Goal: Task Accomplishment & Management: Manage account settings

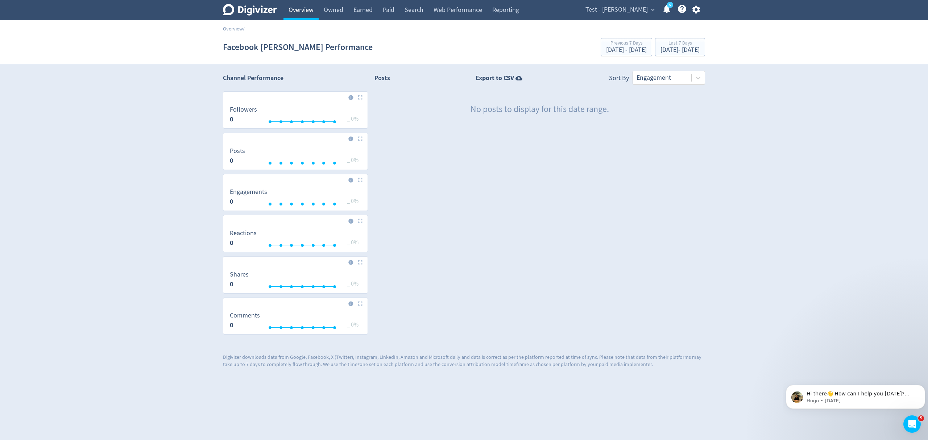
click at [292, 7] on link "Overview" at bounding box center [300, 10] width 35 height 20
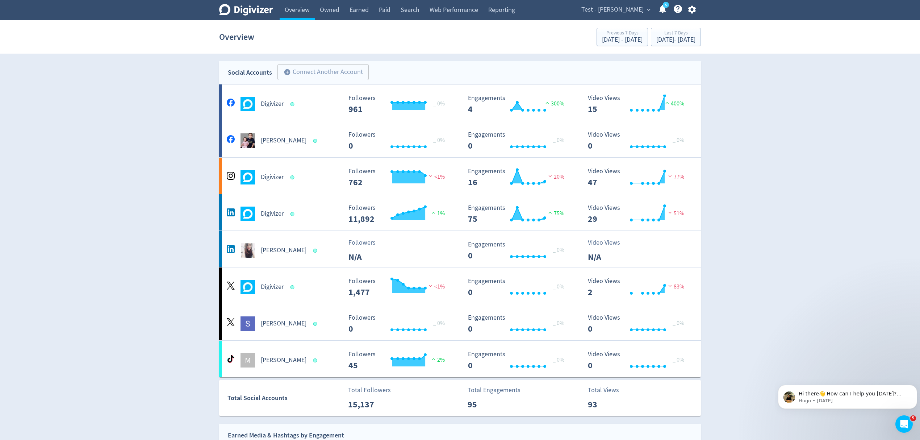
click at [644, 7] on button "Test - [PERSON_NAME] expand_more" at bounding box center [616, 10] width 74 height 12
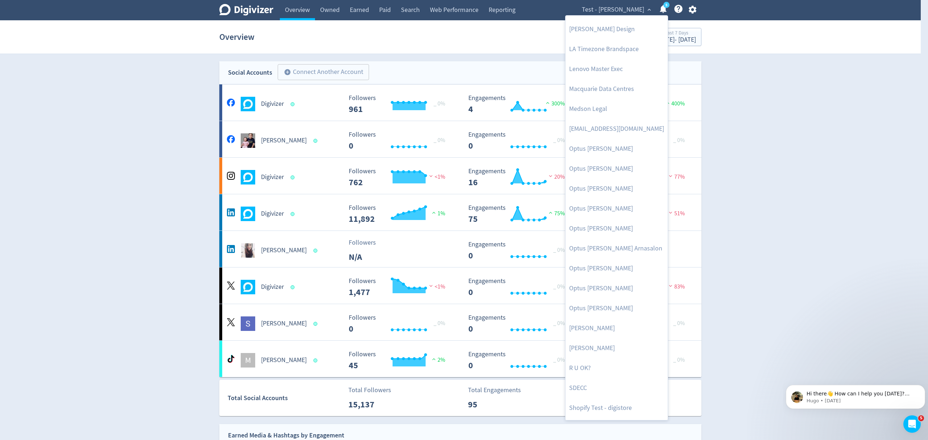
scroll to position [188, 0]
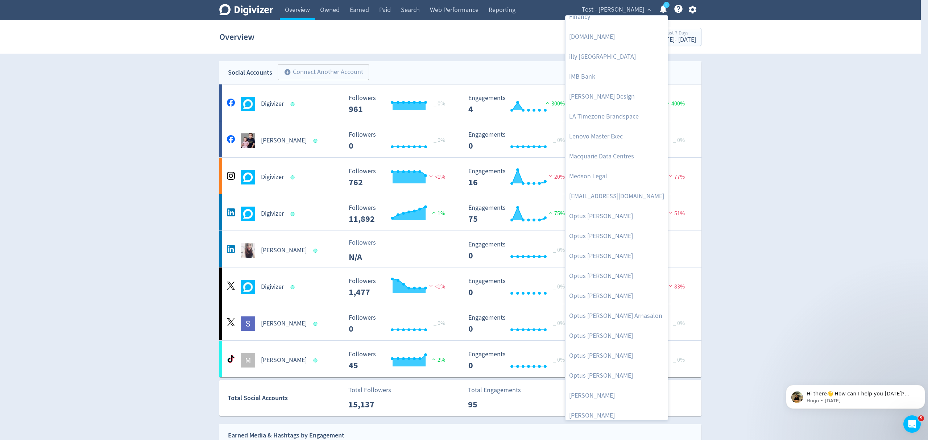
click at [695, 6] on div at bounding box center [464, 220] width 928 height 440
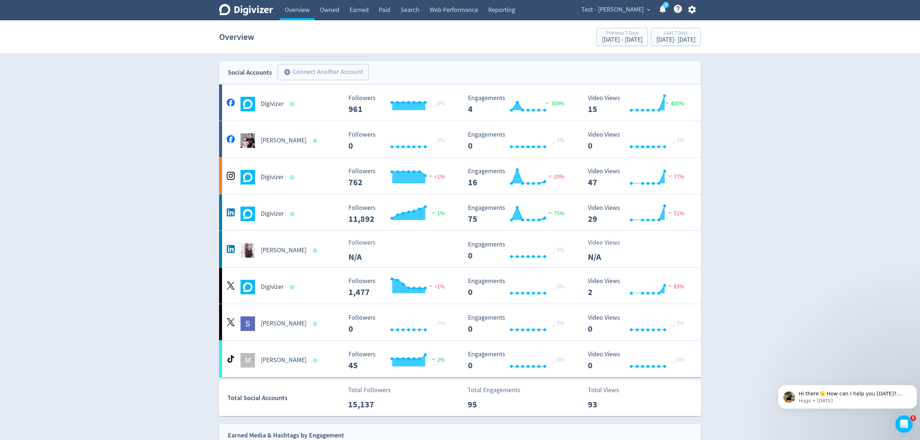
click at [694, 7] on icon "button" at bounding box center [692, 10] width 10 height 10
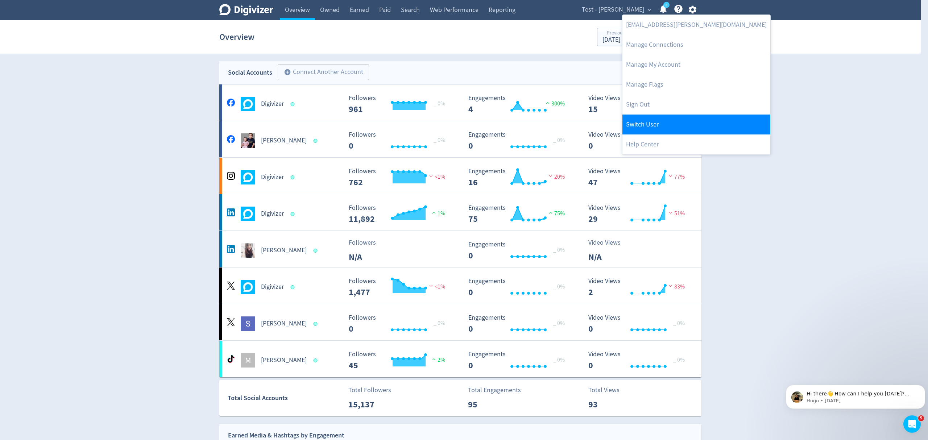
click at [628, 122] on link "Switch User" at bounding box center [696, 124] width 148 height 20
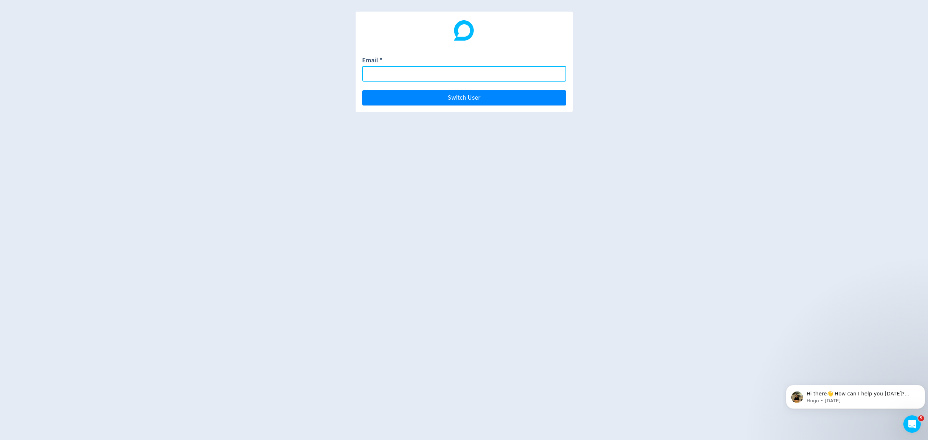
click at [389, 75] on input "Email *" at bounding box center [464, 74] width 204 height 16
type input "[PERSON_NAME][EMAIL_ADDRESS][PERSON_NAME][DOMAIN_NAME]"
click at [362, 90] on button "Switch User" at bounding box center [464, 97] width 204 height 15
